Goal: Transaction & Acquisition: Purchase product/service

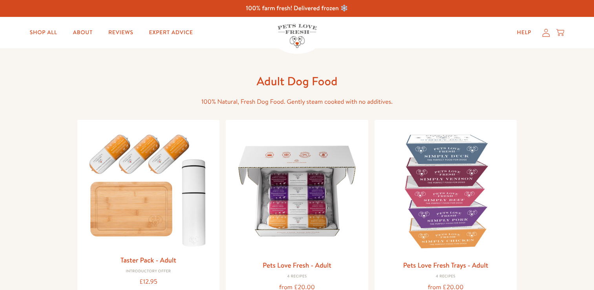
click at [289, 204] on img at bounding box center [297, 191] width 130 height 130
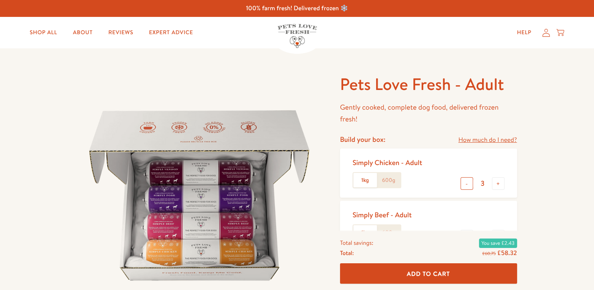
click at [465, 186] on button "-" at bounding box center [466, 183] width 13 height 13
type input "2"
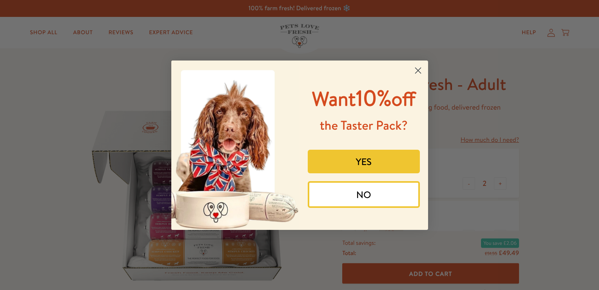
click at [418, 71] on icon "Close dialog" at bounding box center [417, 69] width 5 height 5
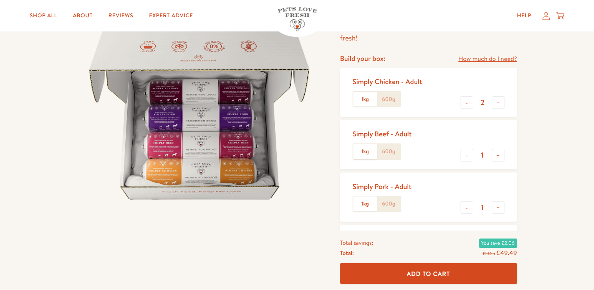
scroll to position [102, 0]
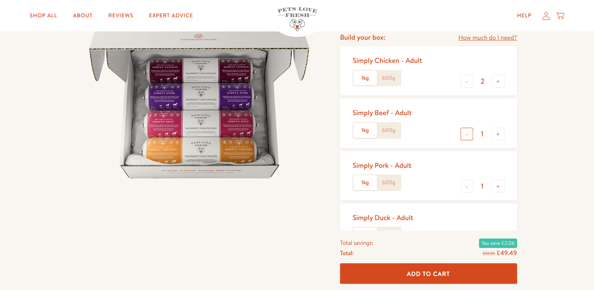
click at [466, 132] on button "-" at bounding box center [466, 134] width 13 height 13
type input "0"
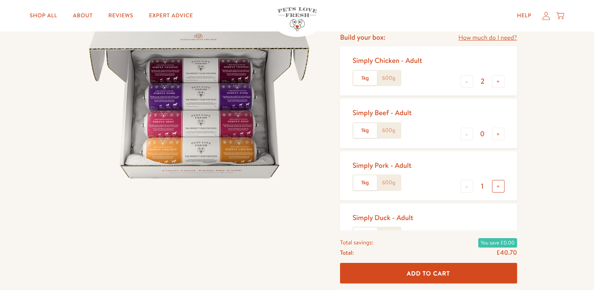
click at [496, 189] on button "+" at bounding box center [498, 186] width 13 height 13
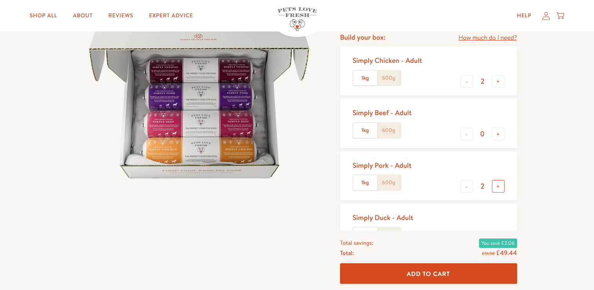
click at [496, 189] on button "+" at bounding box center [498, 186] width 13 height 13
type input "4"
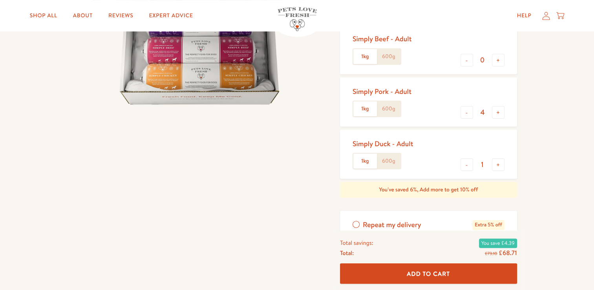
scroll to position [178, 0]
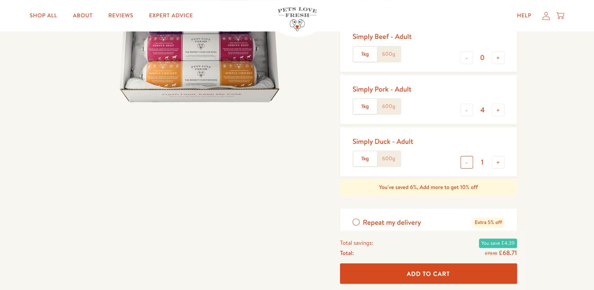
click at [469, 160] on button "-" at bounding box center [466, 162] width 13 height 13
type input "0"
click at [444, 273] on span "Add To Cart" at bounding box center [427, 273] width 43 height 8
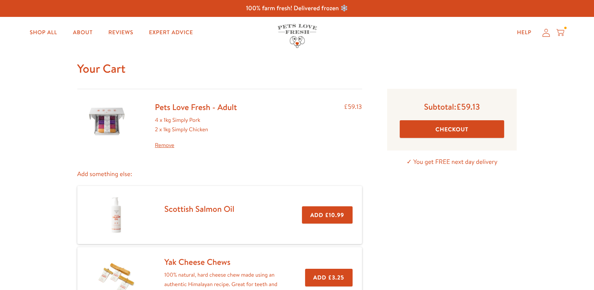
click at [479, 126] on button "Checkout" at bounding box center [451, 129] width 105 height 18
